Goal: Check status: Check status

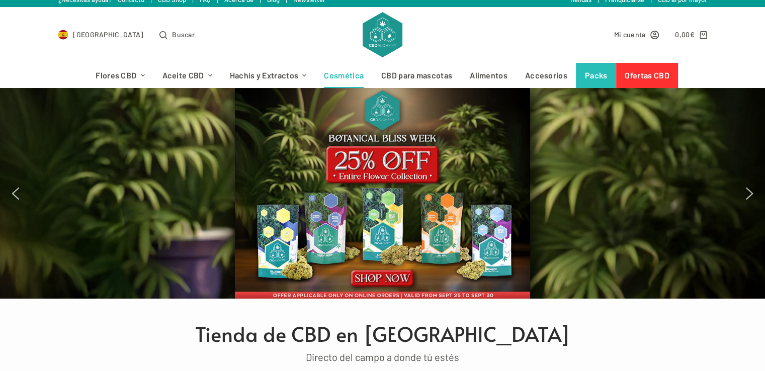
scroll to position [10, 0]
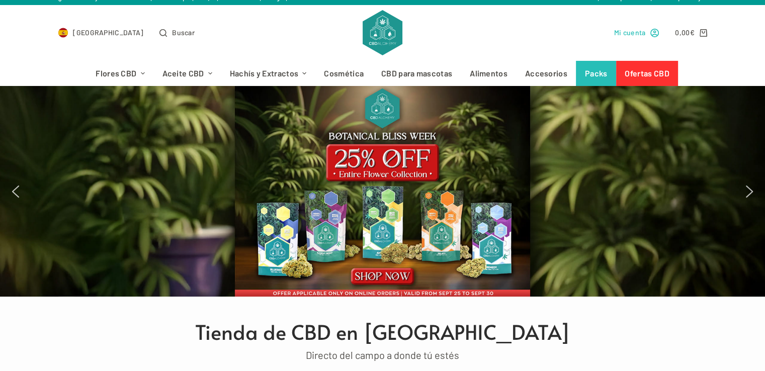
click at [640, 34] on span "Mi cuenta" at bounding box center [630, 33] width 32 height 12
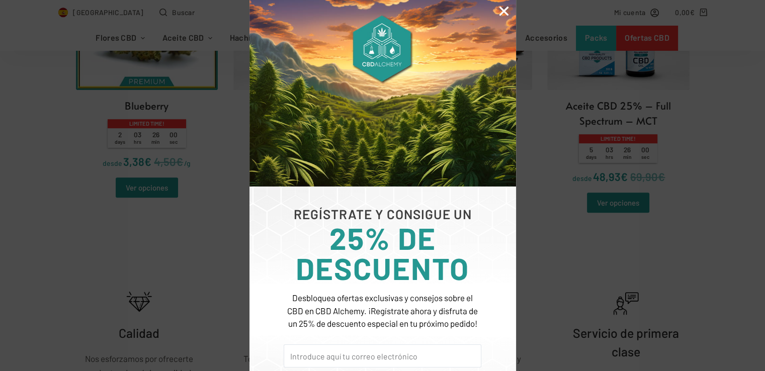
scroll to position [67, 0]
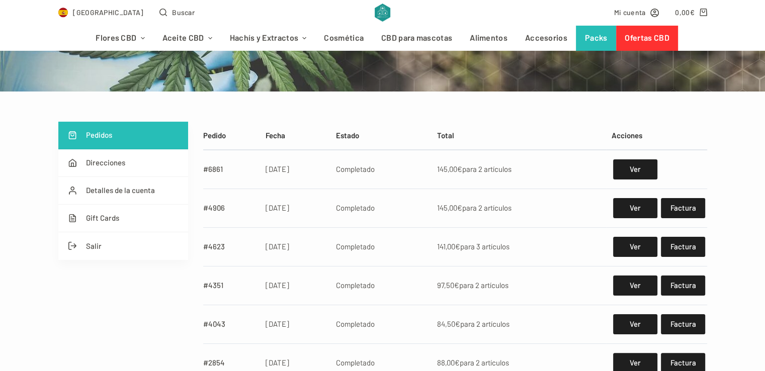
scroll to position [135, 0]
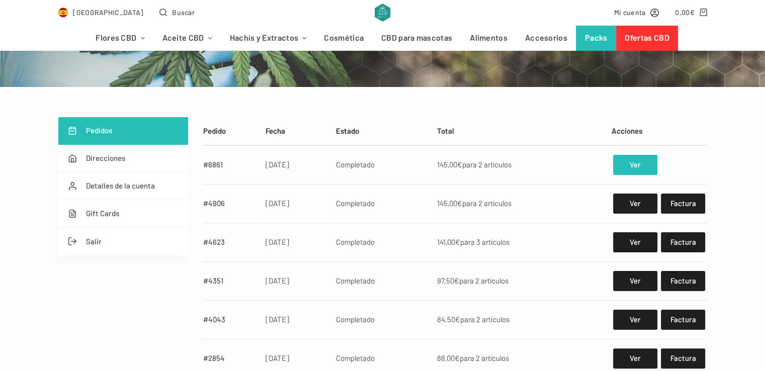
click at [626, 161] on link "Ver" at bounding box center [635, 165] width 44 height 20
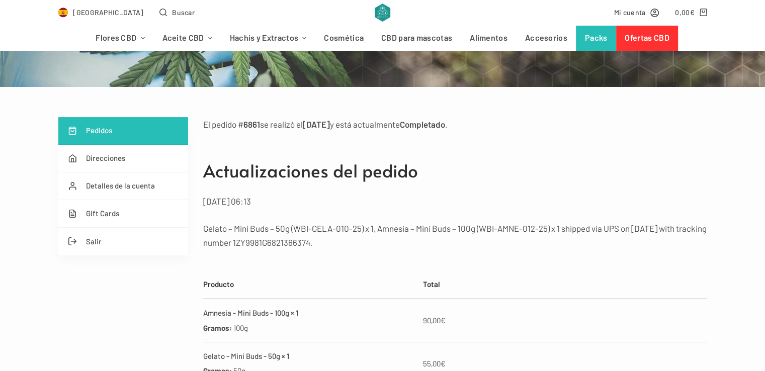
scroll to position [134, 0]
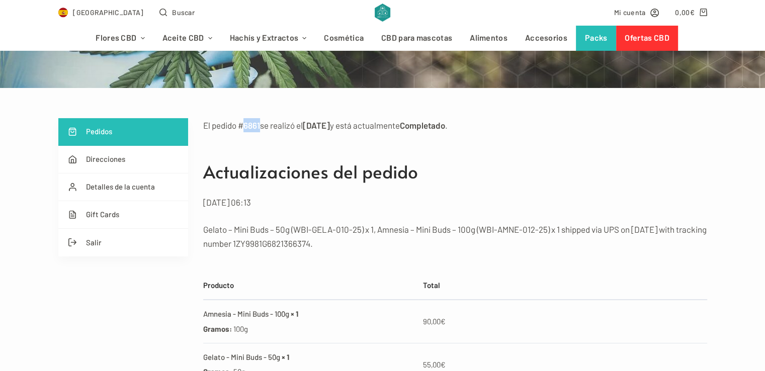
drag, startPoint x: 239, startPoint y: 123, endPoint x: 260, endPoint y: 121, distance: 20.7
click at [260, 121] on p "El pedido # 6861 se realizó el 23/09/2025 y está actualmente Completado ." at bounding box center [455, 125] width 504 height 14
copy p "# 6861"
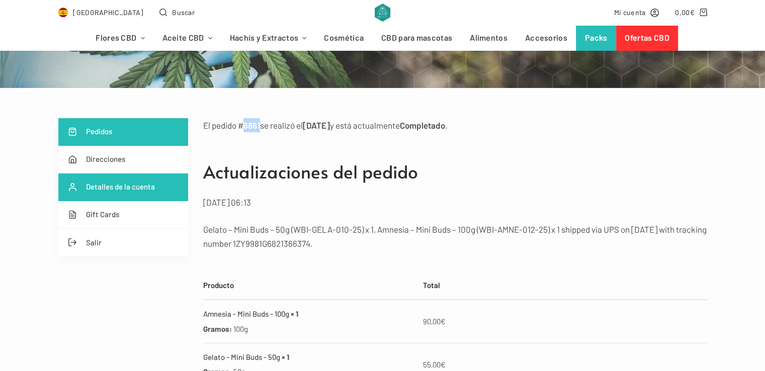
click at [112, 186] on link "Detalles de la cuenta" at bounding box center [123, 188] width 130 height 28
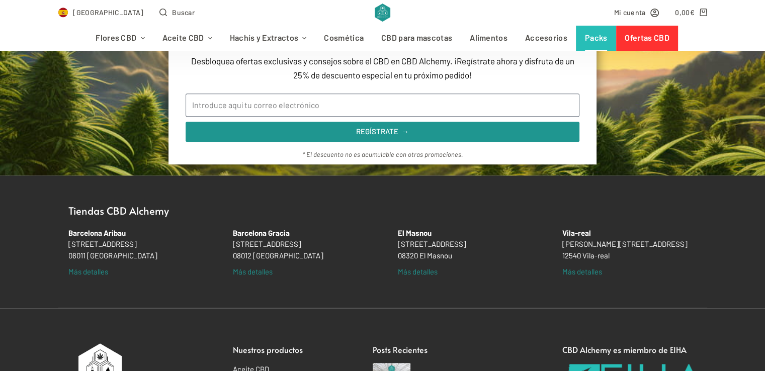
scroll to position [712, 0]
